Goal: Task Accomplishment & Management: Manage account settings

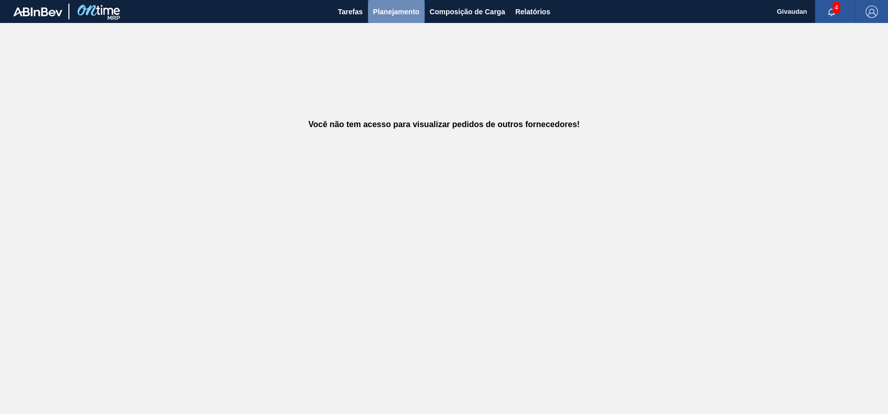
click at [377, 11] on span "Planejamento" at bounding box center [396, 12] width 46 height 12
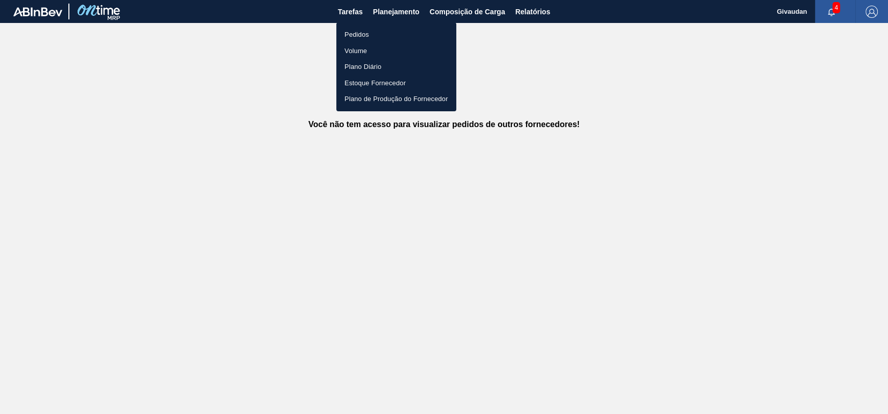
click at [362, 33] on li "Pedidos" at bounding box center [396, 35] width 120 height 16
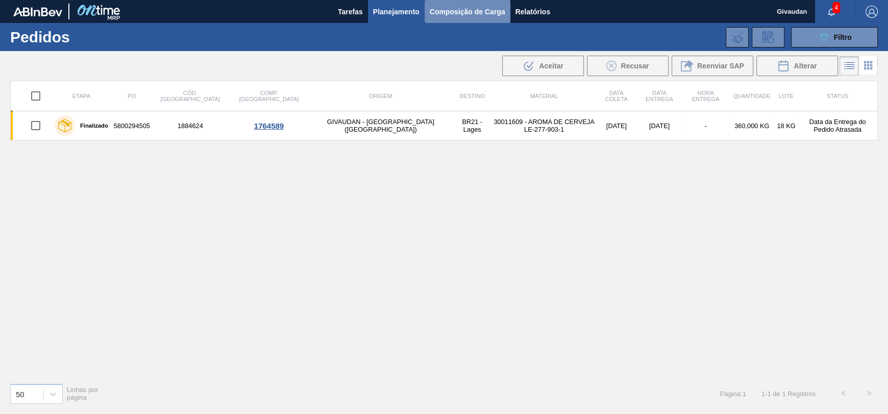
click at [469, 11] on span "Composição de Carga" at bounding box center [468, 12] width 76 height 12
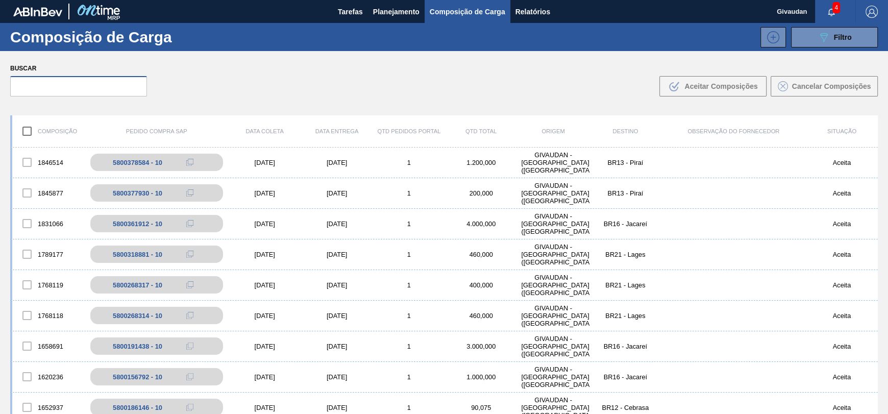
click at [64, 78] on input "text" at bounding box center [78, 86] width 137 height 20
click at [141, 162] on div "5800378584 - 10" at bounding box center [142, 163] width 49 height 8
click at [145, 159] on div "5800378584 - 10" at bounding box center [142, 163] width 49 height 8
click at [43, 159] on div "1846514" at bounding box center [48, 162] width 72 height 21
click at [142, 162] on div "5800378584 - 10" at bounding box center [142, 163] width 49 height 8
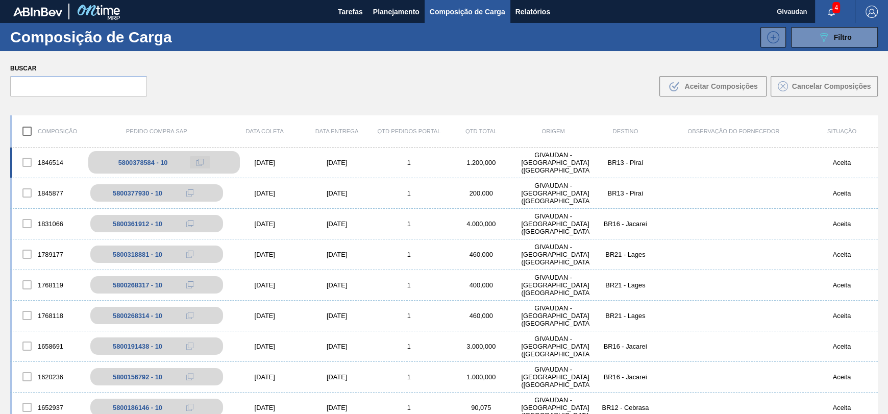
click at [193, 158] on button at bounding box center [200, 162] width 20 height 12
click at [215, 54] on div "Buscar .b{fill:var(--color-action-default)} Aceitar Composições Cancelar Compos…" at bounding box center [444, 79] width 888 height 56
click at [355, 13] on span "Tarefas" at bounding box center [350, 12] width 25 height 12
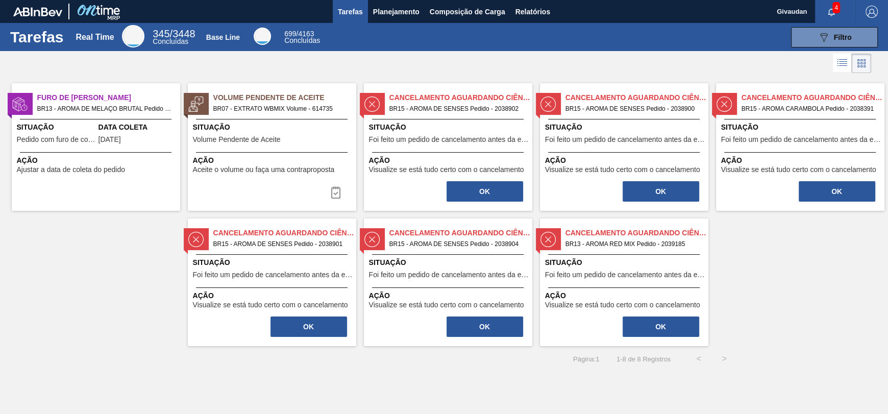
click at [431, 118] on div "Cancelamento aguardando ciência BR15 - AROMA DE SENSES Pedido - 2038902 Situaçã…" at bounding box center [448, 147] width 168 height 128
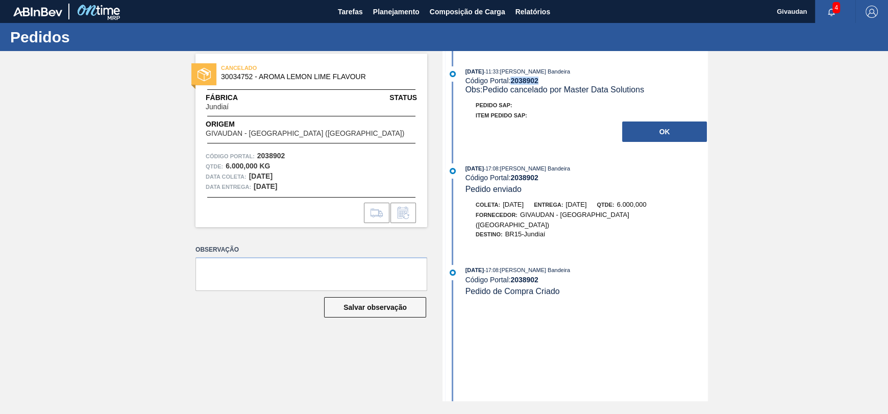
drag, startPoint x: 541, startPoint y: 81, endPoint x: 512, endPoint y: 83, distance: 28.6
click at [512, 83] on div "Código Portal: 2038902" at bounding box center [586, 81] width 242 height 8
copy strong "2038902"
click at [558, 82] on div "Código Portal: 2038902" at bounding box center [586, 81] width 242 height 8
click at [511, 80] on div "Código Portal: 2038902" at bounding box center [586, 81] width 242 height 8
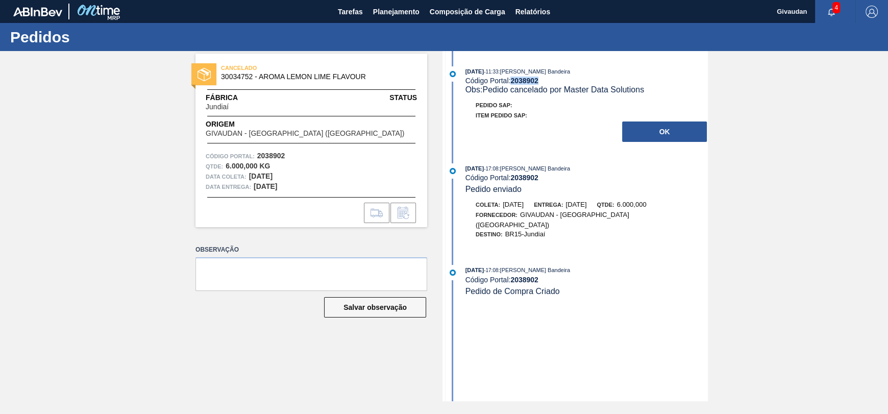
drag, startPoint x: 511, startPoint y: 80, endPoint x: 559, endPoint y: 83, distance: 47.5
click at [559, 83] on div "Código Portal: 2038902" at bounding box center [586, 81] width 242 height 8
copy strong "2038902"
click at [482, 137] on div "Pedido SAP: Item pedido SAP: OK" at bounding box center [576, 121] width 263 height 43
click at [359, 15] on span "Tarefas" at bounding box center [350, 12] width 25 height 12
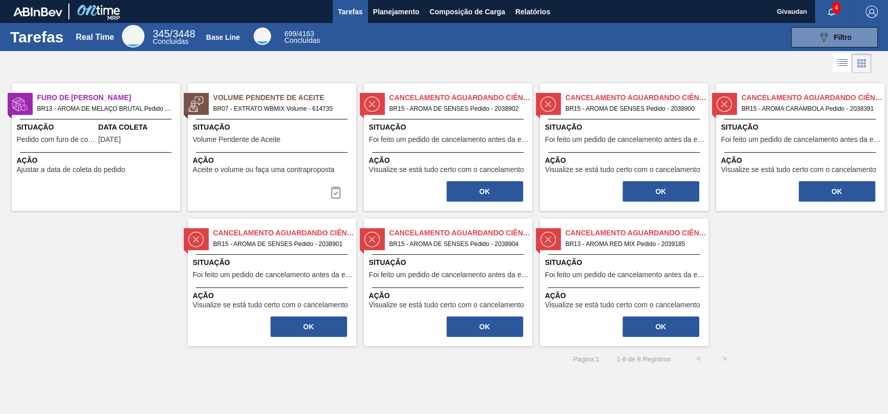
click at [435, 136] on span "Foi feito um pedido de cancelamento antes da etapa de aguardando faturamento" at bounding box center [449, 140] width 161 height 8
click at [479, 189] on button "OK" at bounding box center [484, 191] width 77 height 20
click at [485, 108] on span "BR15 - AROMA DE SENSES Pedido - 2038902" at bounding box center [456, 108] width 135 height 11
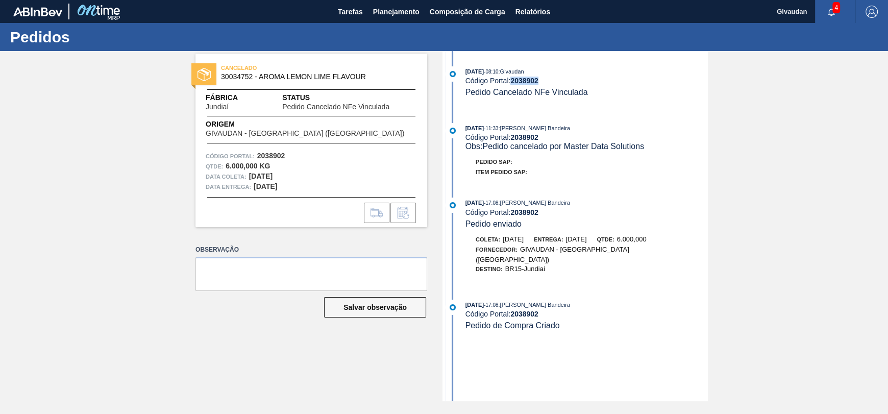
drag, startPoint x: 541, startPoint y: 80, endPoint x: 514, endPoint y: 82, distance: 27.1
click at [514, 82] on div "Código Portal: 2038902" at bounding box center [586, 81] width 242 height 8
copy strong "2038902"
click at [351, 10] on span "Tarefas" at bounding box center [350, 12] width 25 height 12
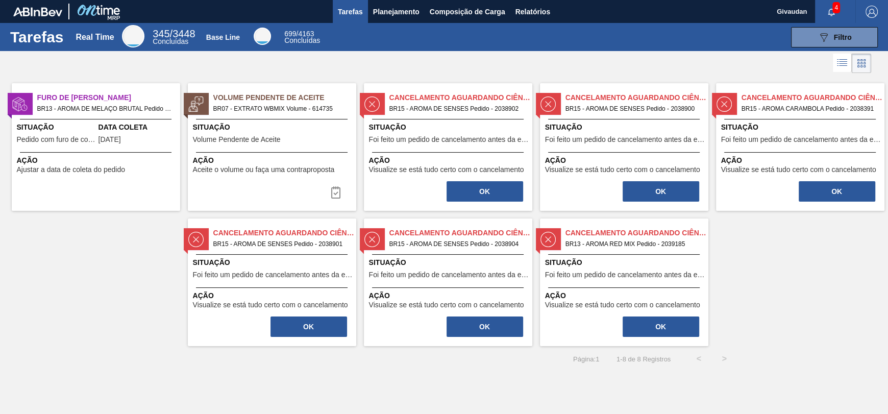
click at [271, 101] on span "Volume Pendente de Aceite" at bounding box center [284, 97] width 143 height 11
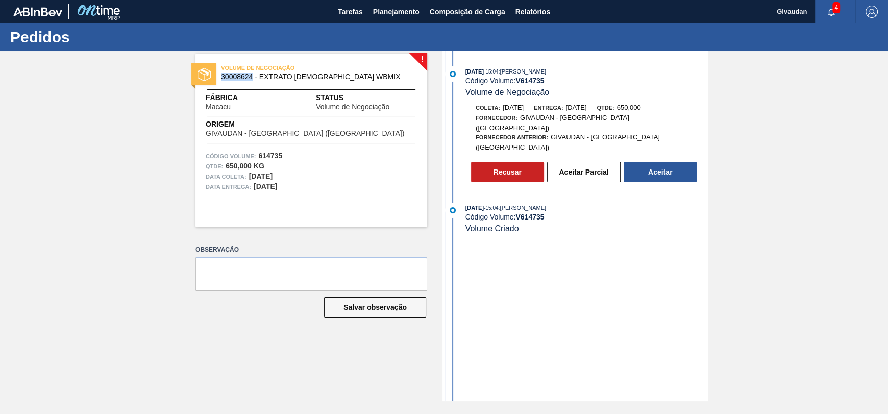
drag, startPoint x: 252, startPoint y: 77, endPoint x: 221, endPoint y: 77, distance: 31.1
click at [221, 77] on span "30008624 - EXTRATO AROMATICO WBMIX" at bounding box center [313, 77] width 185 height 8
copy span "30008624"
drag, startPoint x: 622, startPoint y: 220, endPoint x: 588, endPoint y: 187, distance: 48.0
click at [622, 220] on div "07/08/2025 - 15:04 : JULIA SILVA DE ALMEIDA Código Volume: V 614735 Volume Cria…" at bounding box center [576, 223] width 263 height 41
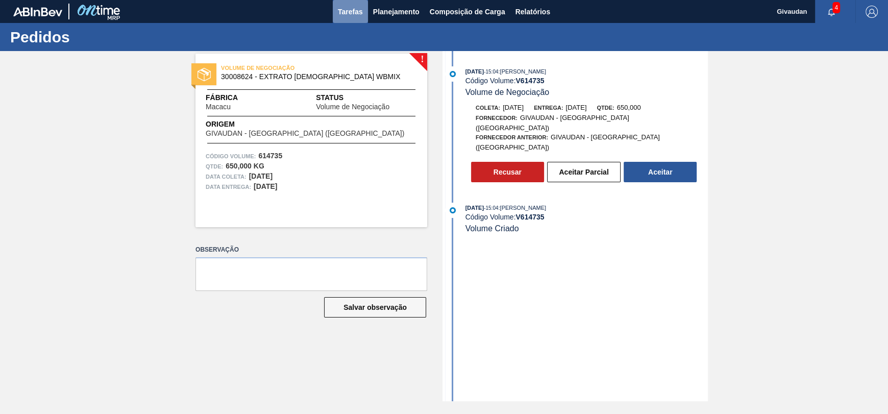
click at [348, 11] on span "Tarefas" at bounding box center [350, 12] width 25 height 12
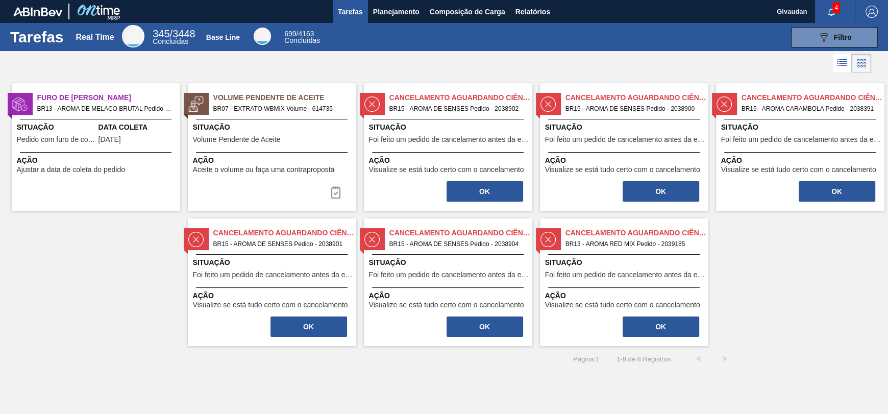
click at [263, 104] on span "BR07 - EXTRATO WBMIX Volume - 614735" at bounding box center [280, 108] width 135 height 11
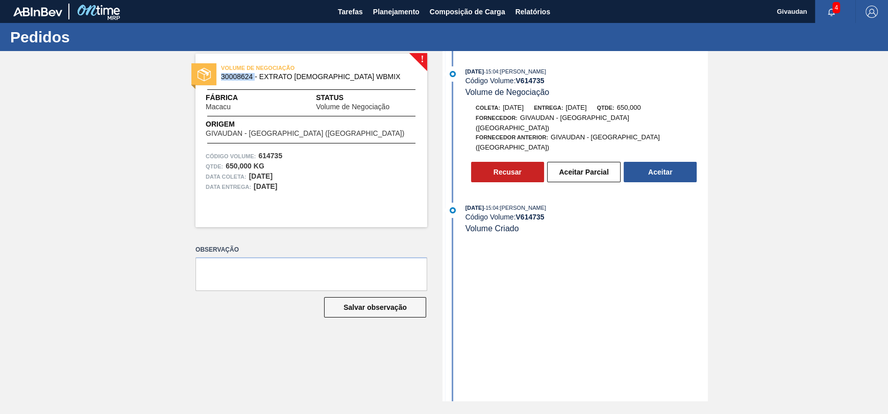
drag, startPoint x: 254, startPoint y: 79, endPoint x: 222, endPoint y: 83, distance: 31.4
click at [222, 83] on div "VOLUME DE NEGOCIAÇÃO 30008624 - EXTRATO AROMATICO WBMIX" at bounding box center [311, 72] width 232 height 23
copy span "30008624"
click at [348, 12] on span "Tarefas" at bounding box center [350, 12] width 25 height 12
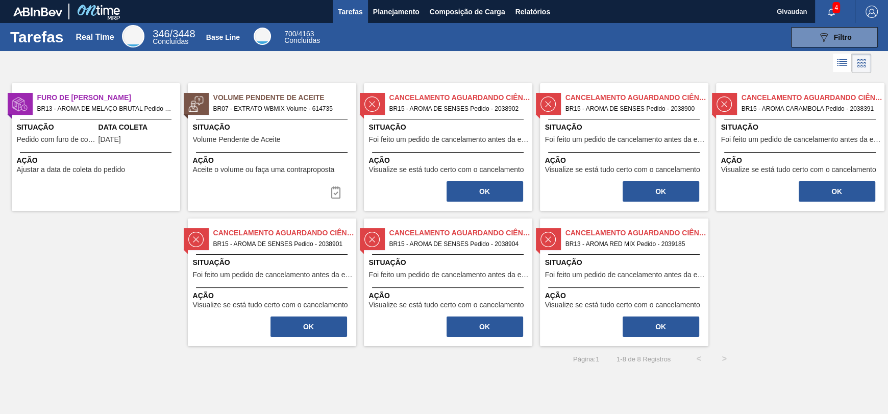
click at [78, 110] on span "BR13 - AROMA DE MELAÇO BRUTAL Pedido - 2035997" at bounding box center [104, 108] width 135 height 11
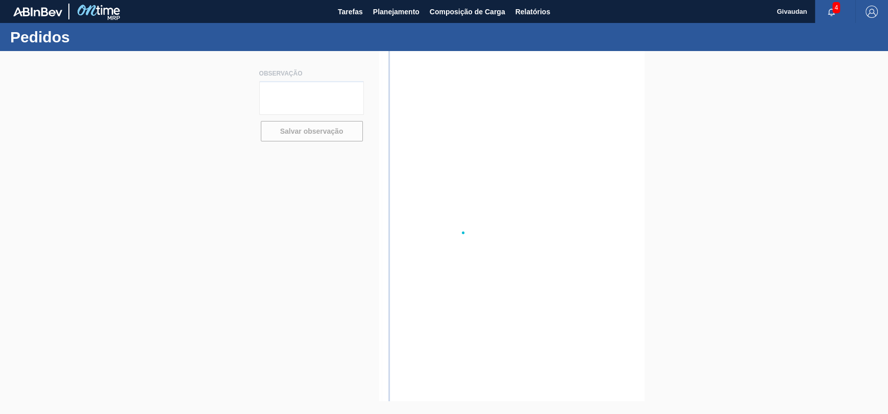
type textarea "coleta em 30.09"
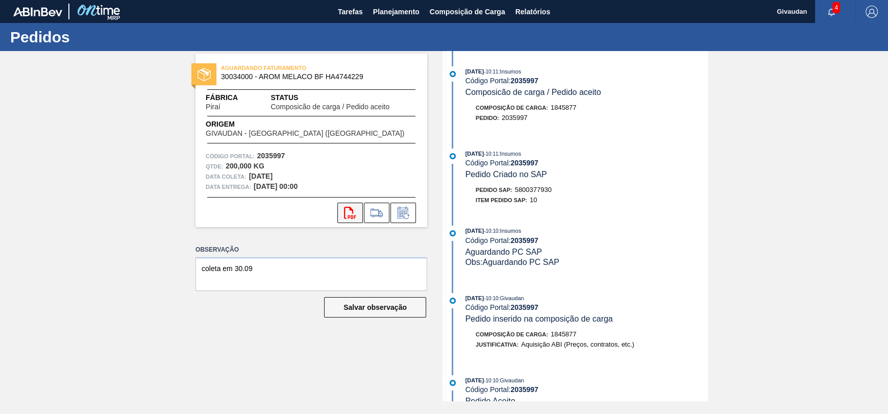
click at [345, 215] on icon "svg{fill:#ff0000}" at bounding box center [350, 213] width 12 height 12
click at [834, 9] on span "4" at bounding box center [836, 7] width 8 height 11
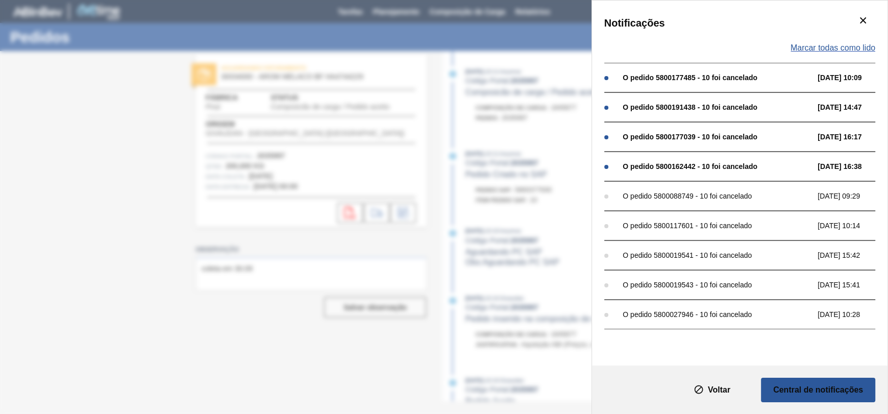
click at [822, 49] on span "Marcar todas como lido" at bounding box center [832, 47] width 85 height 9
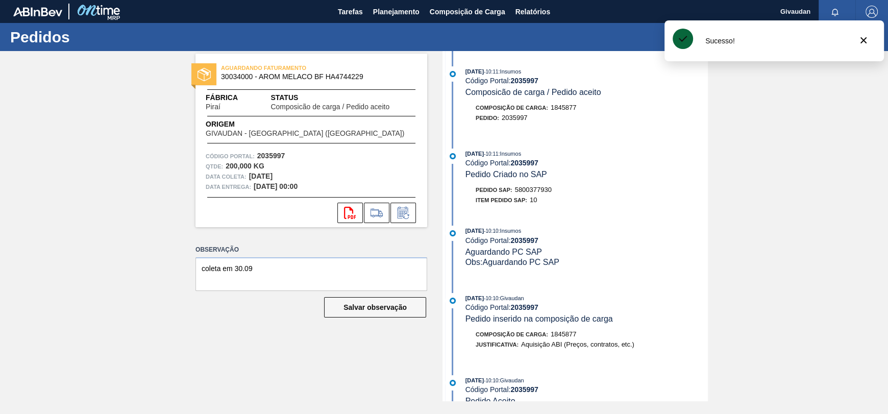
drag, startPoint x: 867, startPoint y: 39, endPoint x: 864, endPoint y: 46, distance: 7.6
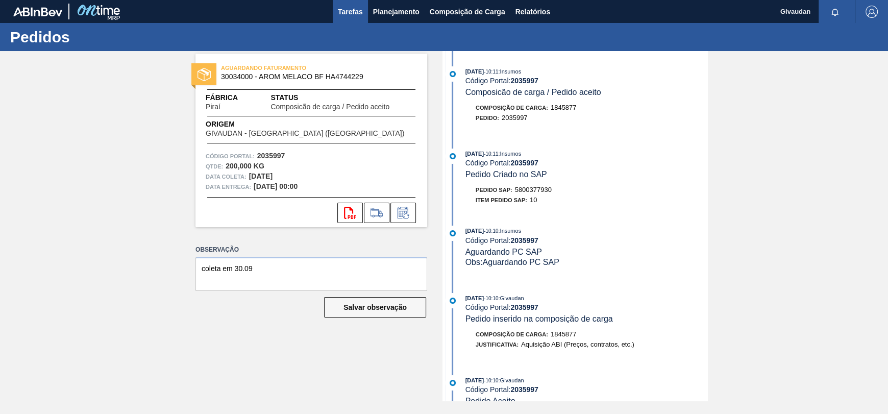
click at [340, 5] on button "Tarefas" at bounding box center [350, 11] width 35 height 23
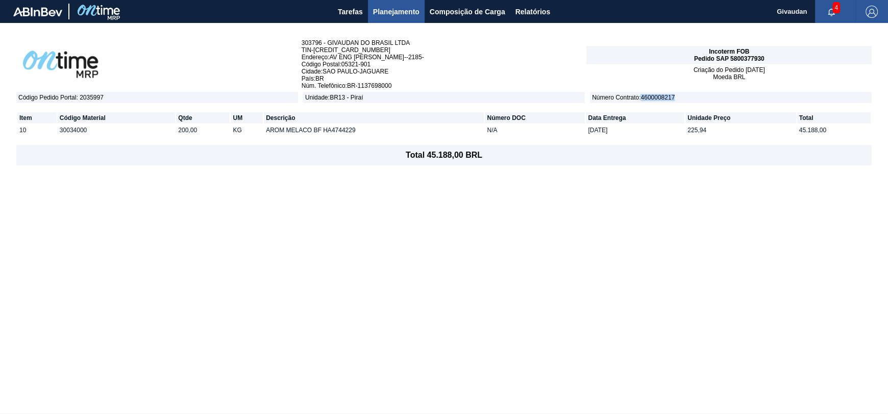
drag, startPoint x: 677, startPoint y: 92, endPoint x: 643, endPoint y: 98, distance: 34.7
click at [643, 98] on span "Número Contrato : 4600008217" at bounding box center [731, 97] width 282 height 11
copy span "4600008217"
drag, startPoint x: 88, startPoint y: 128, endPoint x: 60, endPoint y: 127, distance: 27.6
click at [60, 127] on td "30034000" at bounding box center [116, 129] width 117 height 11
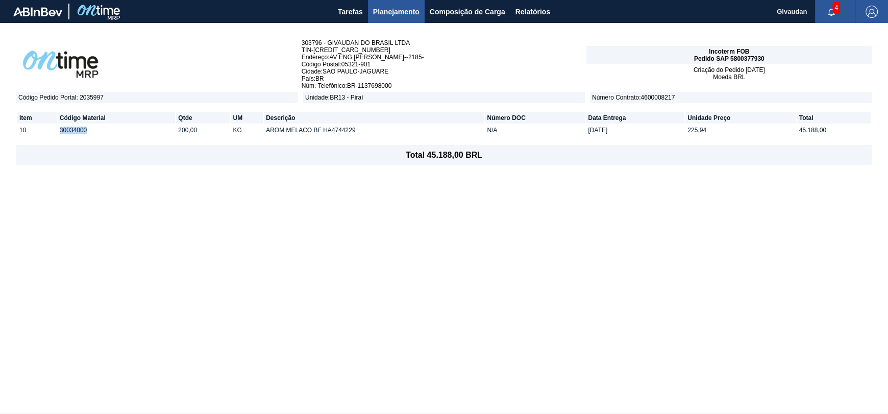
copy td "30034000"
drag, startPoint x: 355, startPoint y: 127, endPoint x: 314, endPoint y: 130, distance: 40.4
click at [314, 130] on td "AROM MELACO BF HA4744229" at bounding box center [374, 129] width 220 height 11
copy td "BF HA4744229"
click at [327, 189] on div "303796 - GIVAUDAN DO BRASIL LTDA TIN - 61188488000117 Endereço : AV ENG BILLING…" at bounding box center [444, 218] width 888 height 390
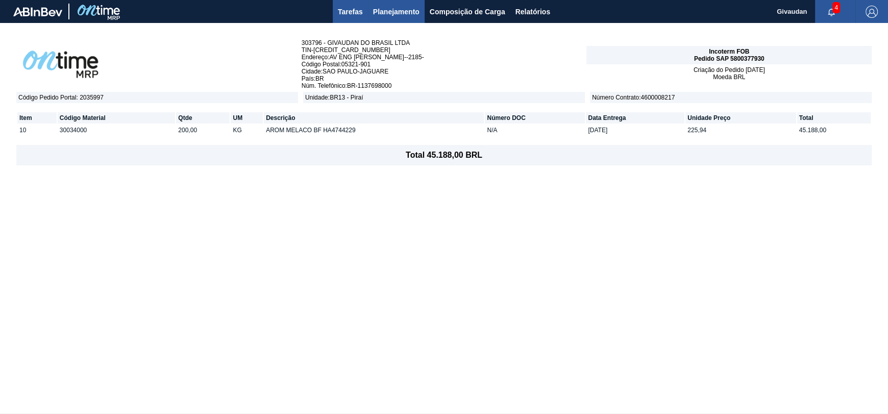
click at [356, 11] on span "Tarefas" at bounding box center [350, 12] width 25 height 12
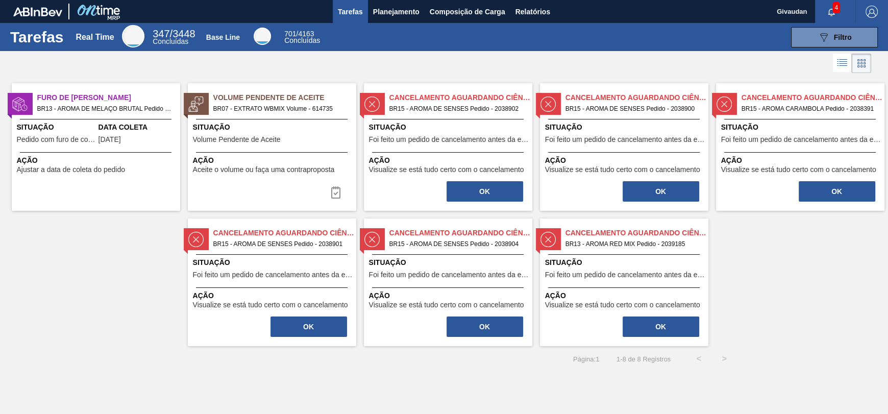
click at [119, 136] on span "30/09/2025" at bounding box center [109, 140] width 22 height 8
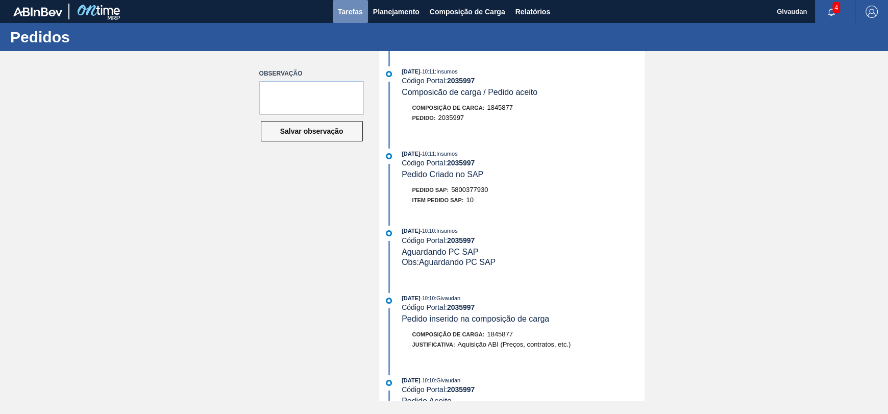
click at [342, 11] on span "Tarefas" at bounding box center [350, 12] width 25 height 12
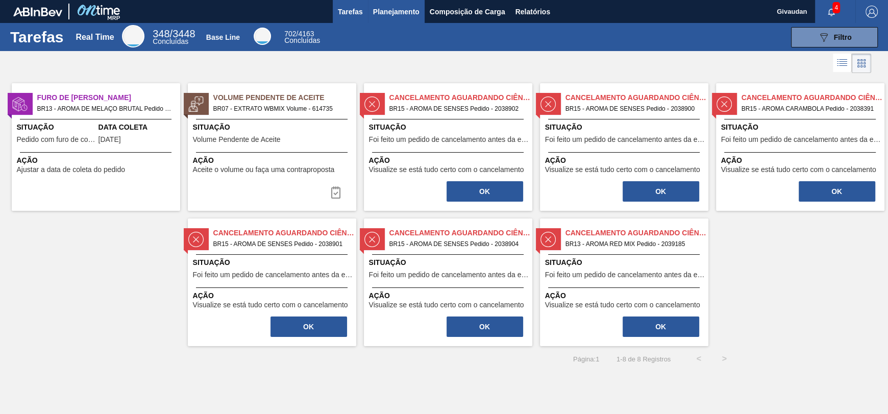
click at [371, 4] on button "Planejamento" at bounding box center [396, 11] width 57 height 23
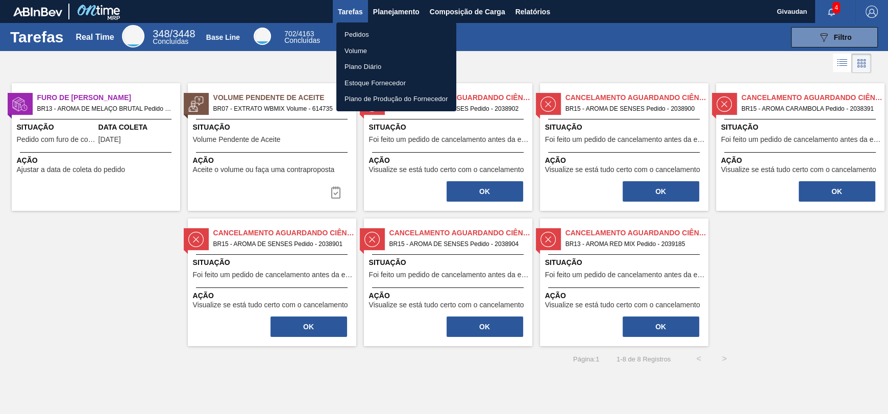
click at [459, 14] on div at bounding box center [444, 207] width 888 height 414
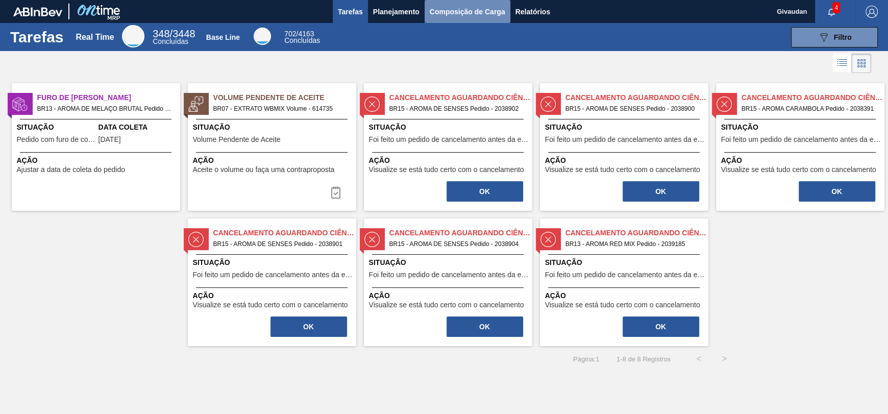
click at [458, 12] on span "Composição de Carga" at bounding box center [468, 12] width 76 height 12
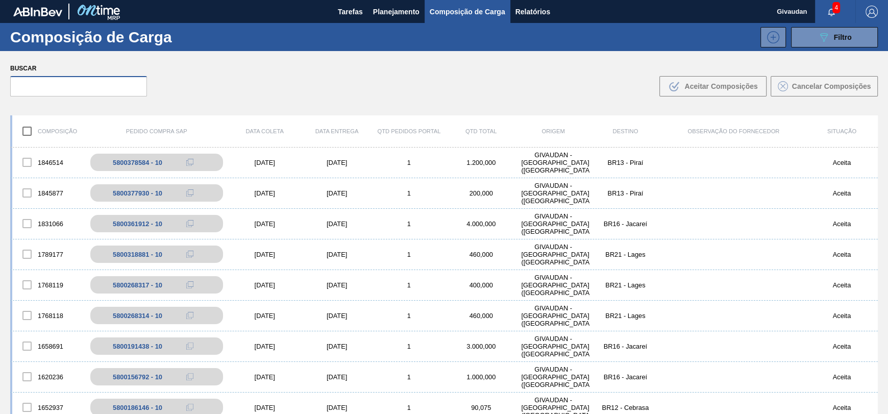
click at [58, 83] on input "text" at bounding box center [78, 86] width 137 height 20
paste input "45014833043"
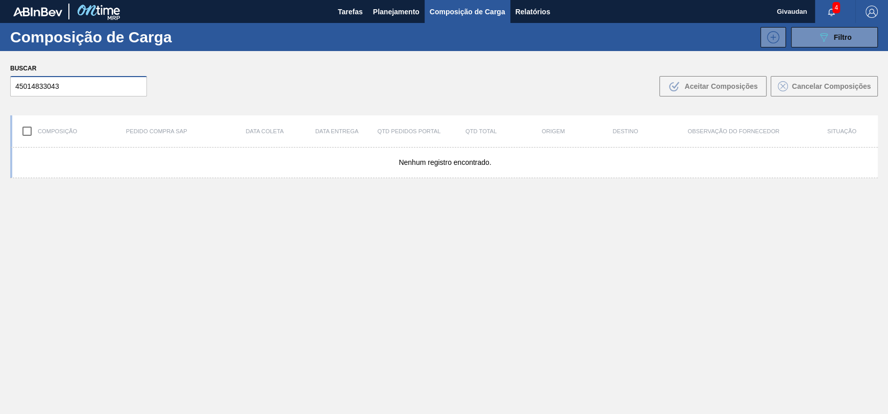
type input "45014833043"
click at [348, 9] on span "Tarefas" at bounding box center [350, 12] width 25 height 12
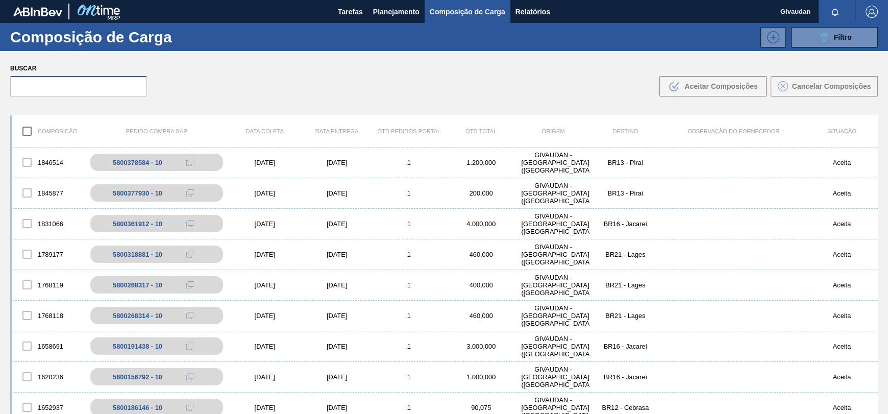
click at [96, 95] on input "text" at bounding box center [78, 86] width 137 height 20
paste input "4501483043"
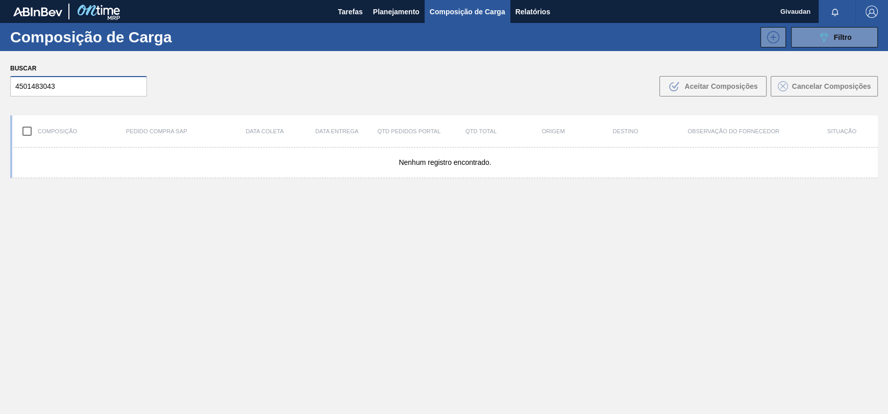
type input "4501483043"
click at [353, 13] on span "Tarefas" at bounding box center [350, 12] width 25 height 12
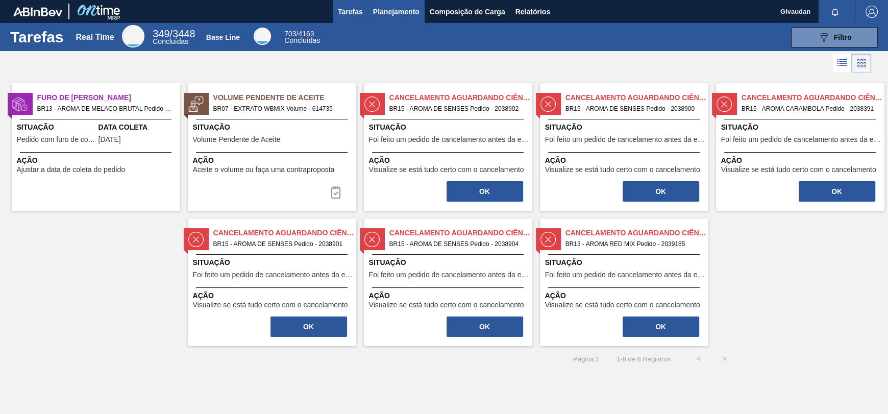
click at [412, 13] on span "Planejamento" at bounding box center [396, 12] width 46 height 12
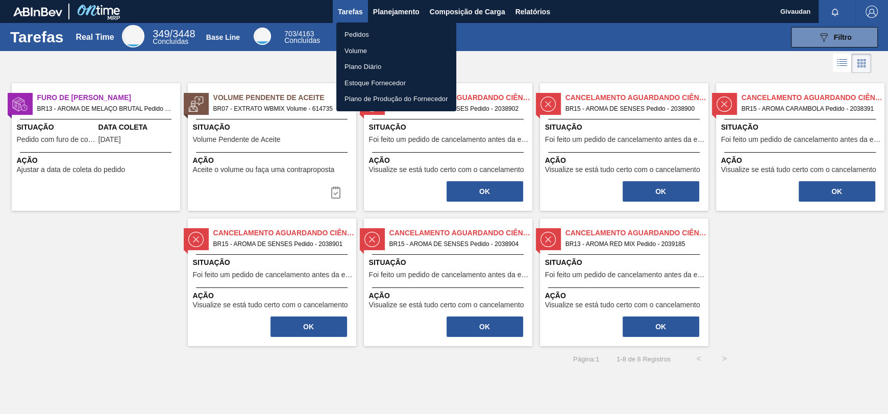
click at [361, 35] on li "Pedidos" at bounding box center [396, 35] width 120 height 16
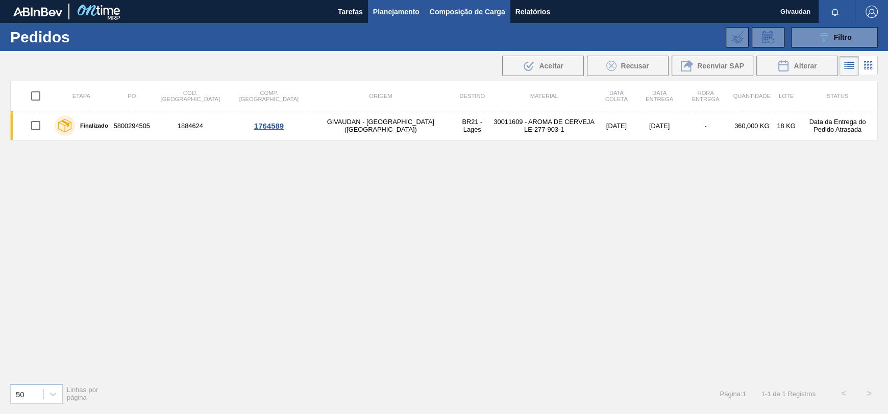
click at [453, 8] on span "Composição de Carga" at bounding box center [468, 12] width 76 height 12
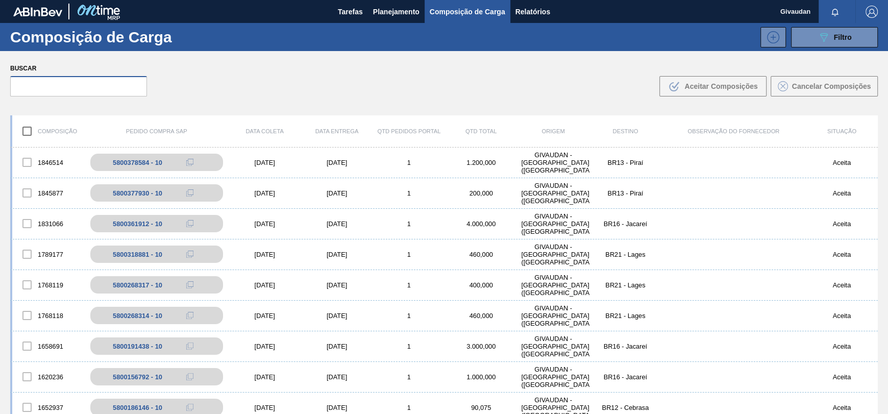
click at [95, 84] on input "text" at bounding box center [78, 86] width 137 height 20
paste input "4501483043"
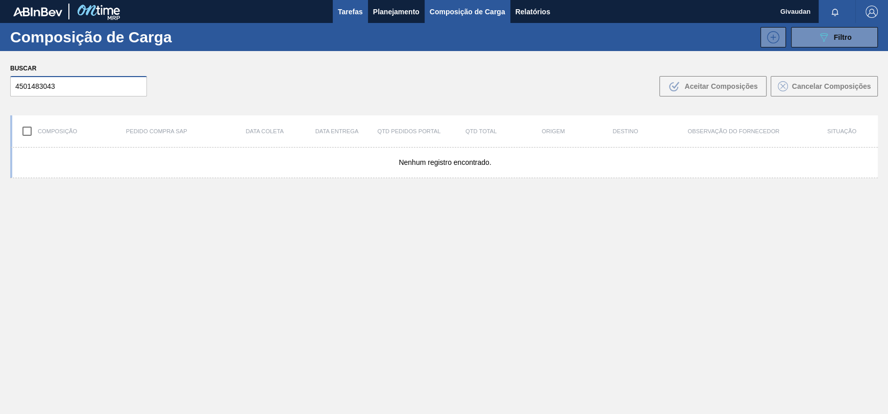
type input "4501483043"
click at [342, 10] on span "Tarefas" at bounding box center [350, 12] width 25 height 12
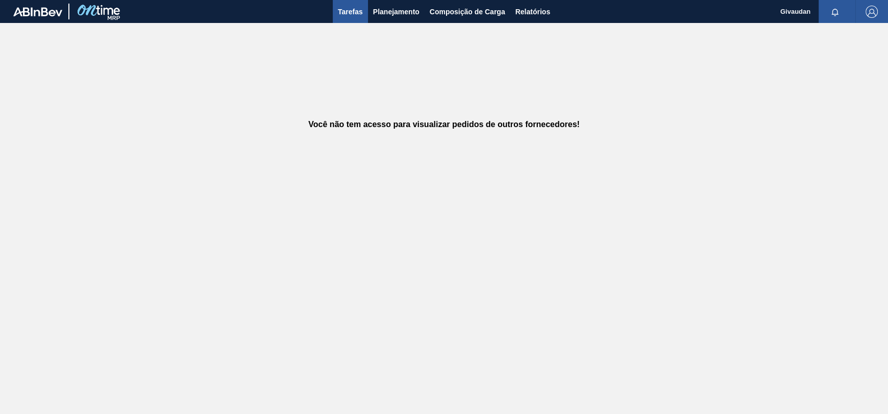
click at [356, 13] on span "Tarefas" at bounding box center [350, 12] width 25 height 12
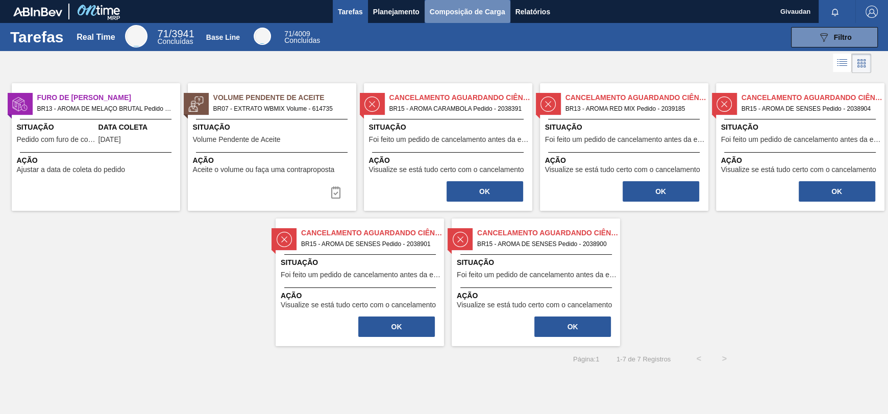
click at [452, 6] on span "Composição de Carga" at bounding box center [468, 12] width 76 height 12
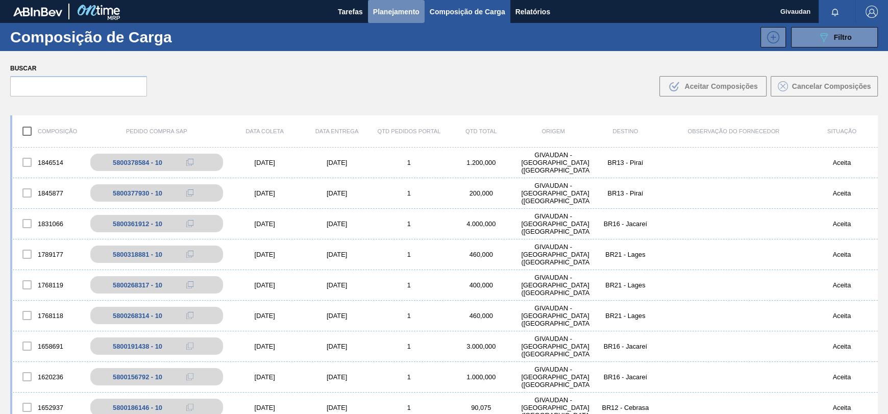
click at [403, 7] on span "Planejamento" at bounding box center [396, 12] width 46 height 12
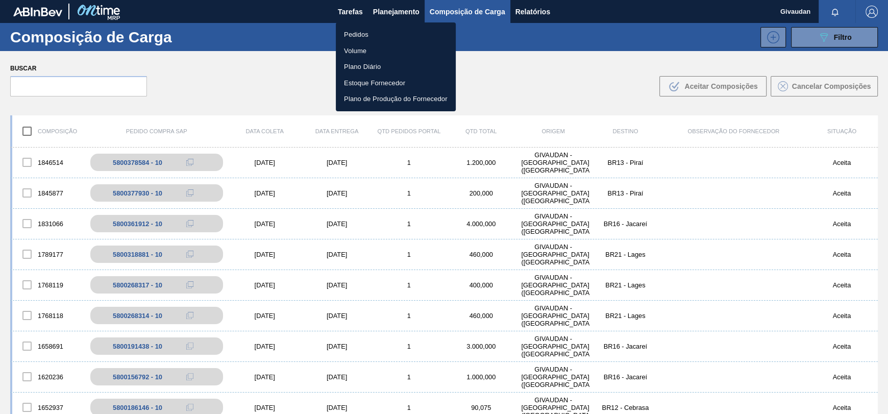
click at [361, 46] on li "Volume" at bounding box center [396, 51] width 120 height 16
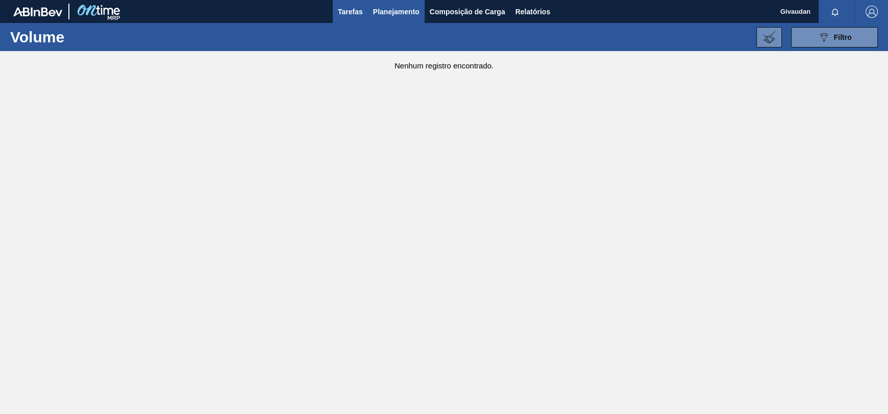
click at [359, 12] on span "Tarefas" at bounding box center [350, 12] width 25 height 12
